Goal: Information Seeking & Learning: Learn about a topic

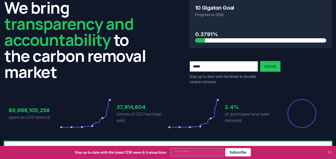
scroll to position [23, 0]
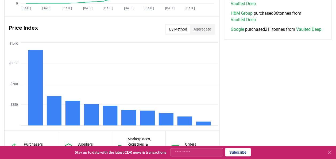
scroll to position [411, 0]
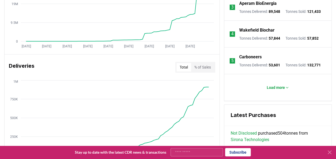
scroll to position [416, 0]
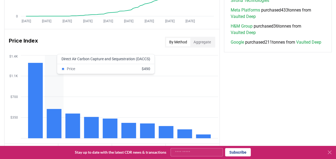
click at [53, 117] on rect at bounding box center [54, 123] width 15 height 29
click at [56, 127] on rect at bounding box center [54, 123] width 15 height 29
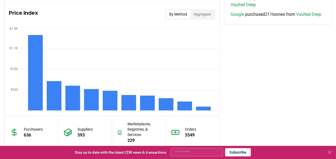
scroll to position [443, 0]
